Goal: Information Seeking & Learning: Learn about a topic

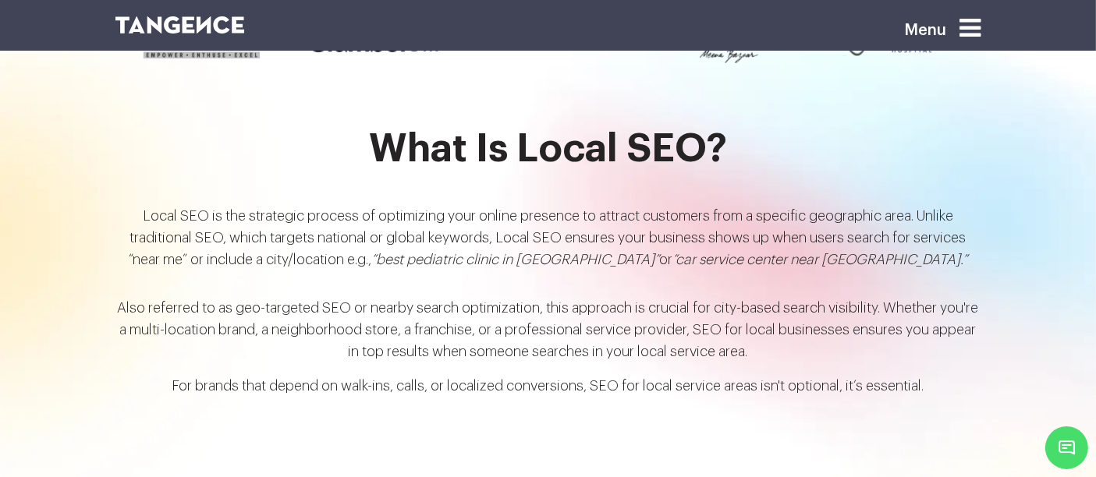
click at [974, 34] on icon at bounding box center [970, 28] width 21 height 25
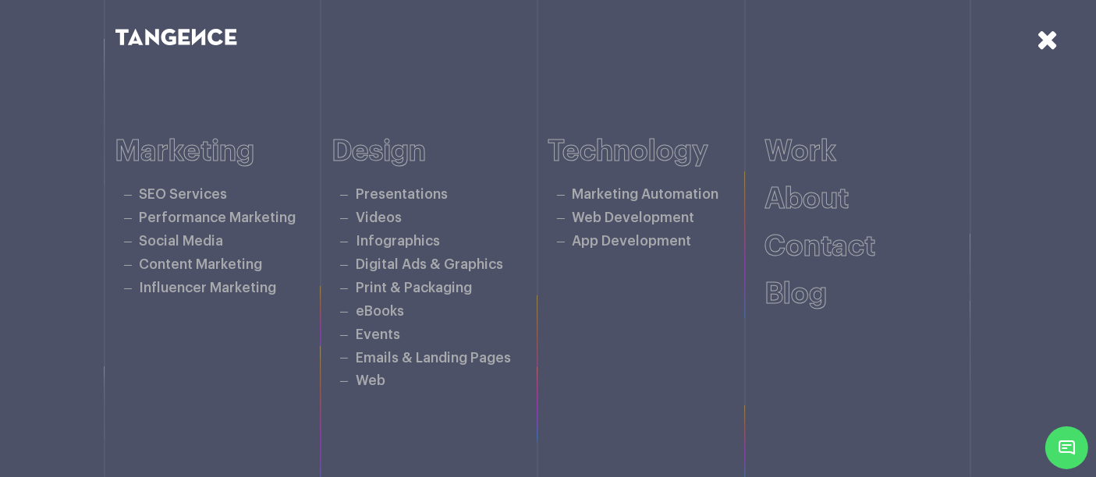
click at [1049, 35] on icon at bounding box center [1048, 39] width 22 height 27
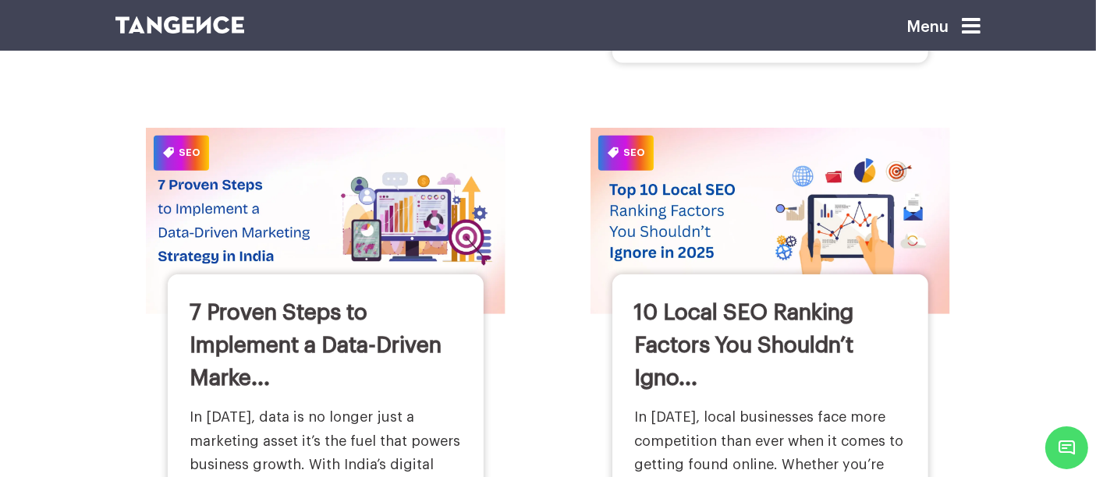
scroll to position [1173, 0]
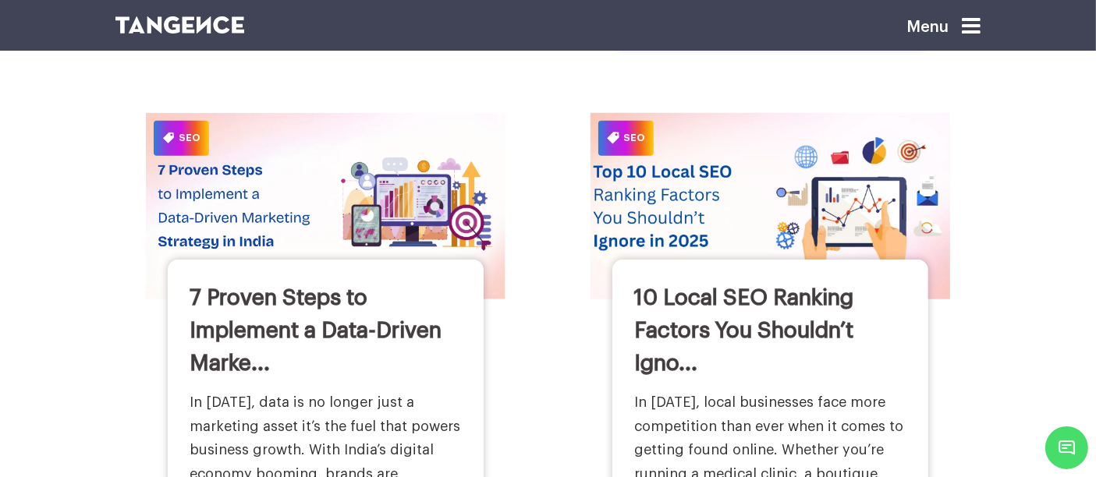
click at [665, 237] on img at bounding box center [771, 206] width 396 height 205
